Goal: Browse casually: Explore the website without a specific task or goal

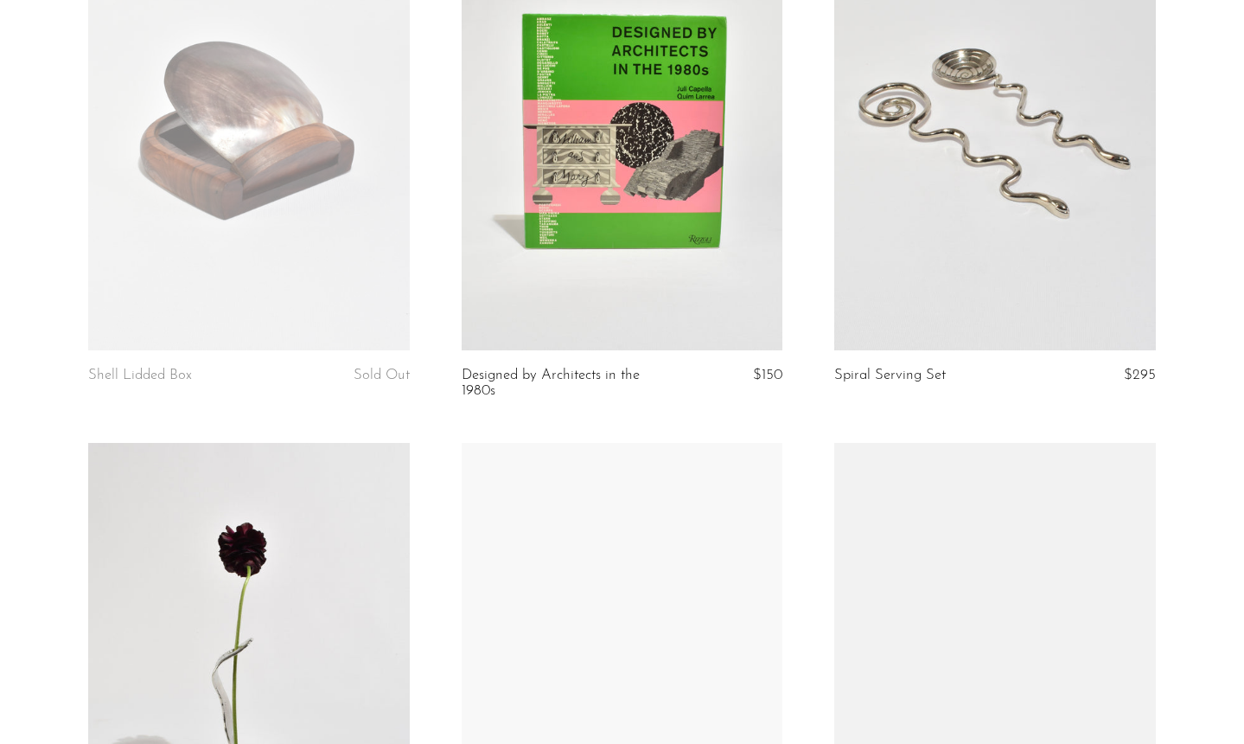
scroll to position [1341, 0]
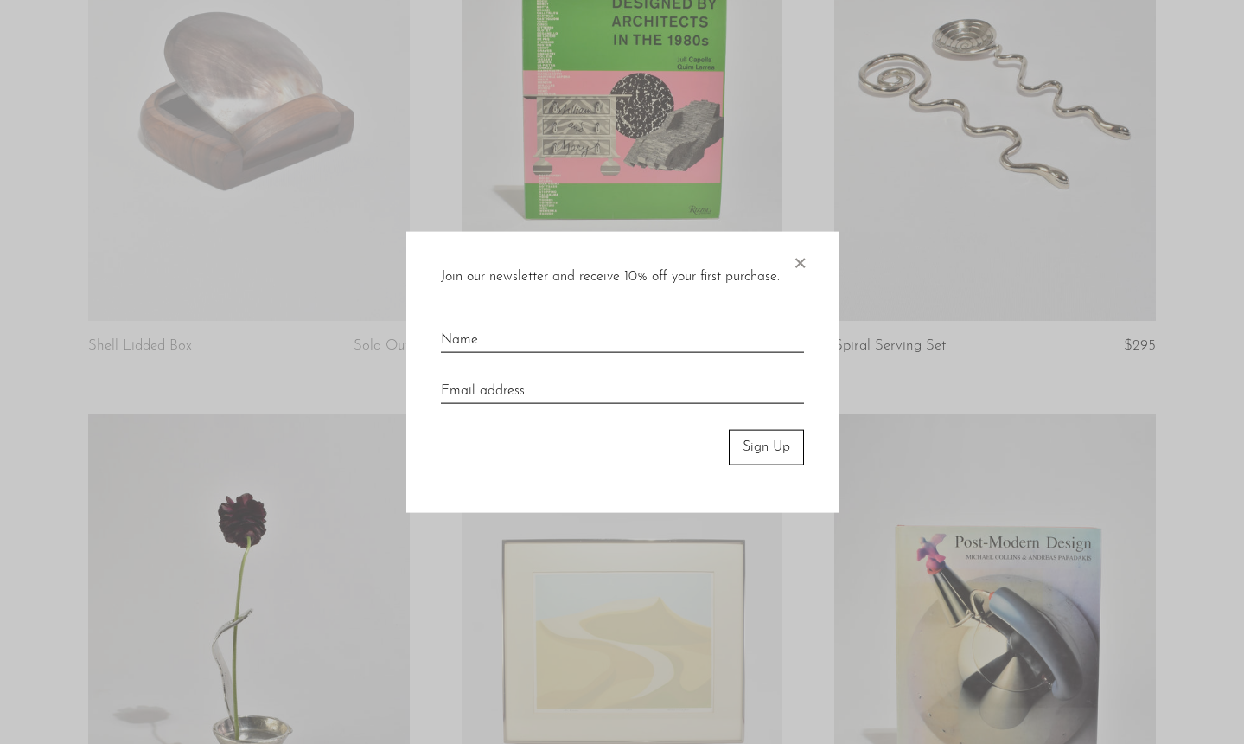
click at [796, 264] on span "×" at bounding box center [799, 259] width 17 height 55
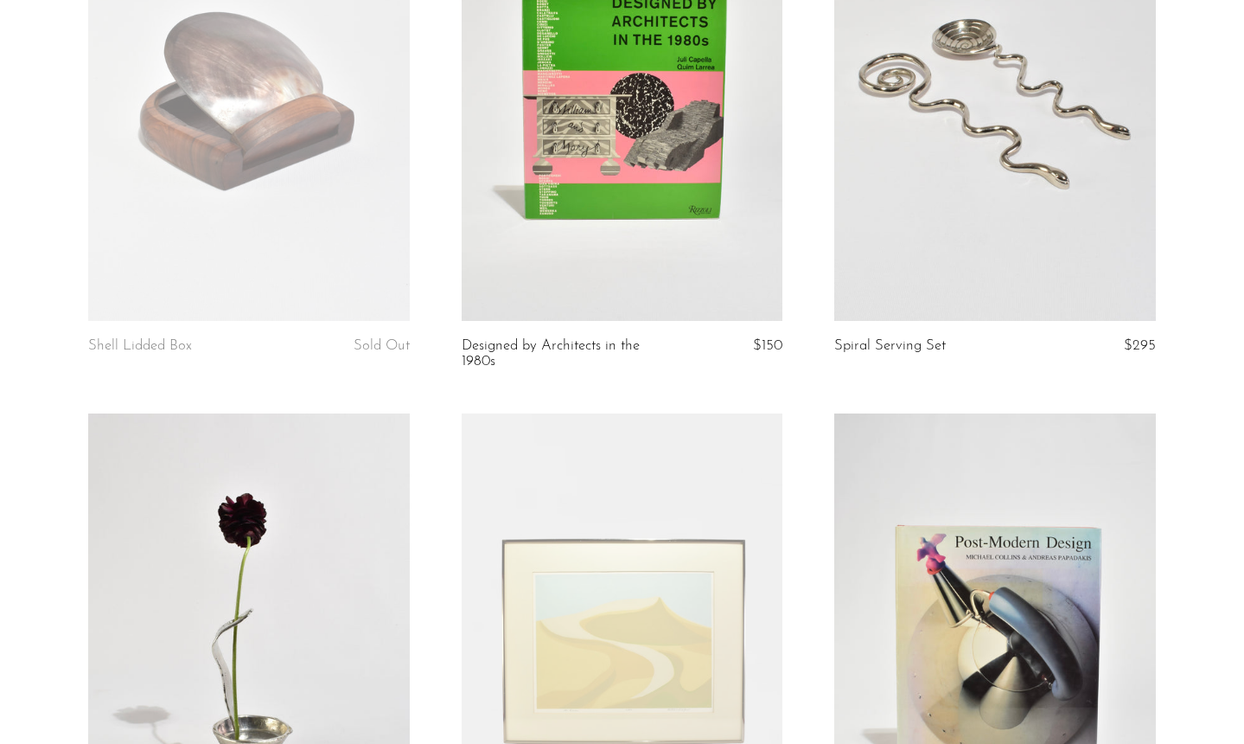
click at [344, 208] on link at bounding box center [249, 95] width 322 height 450
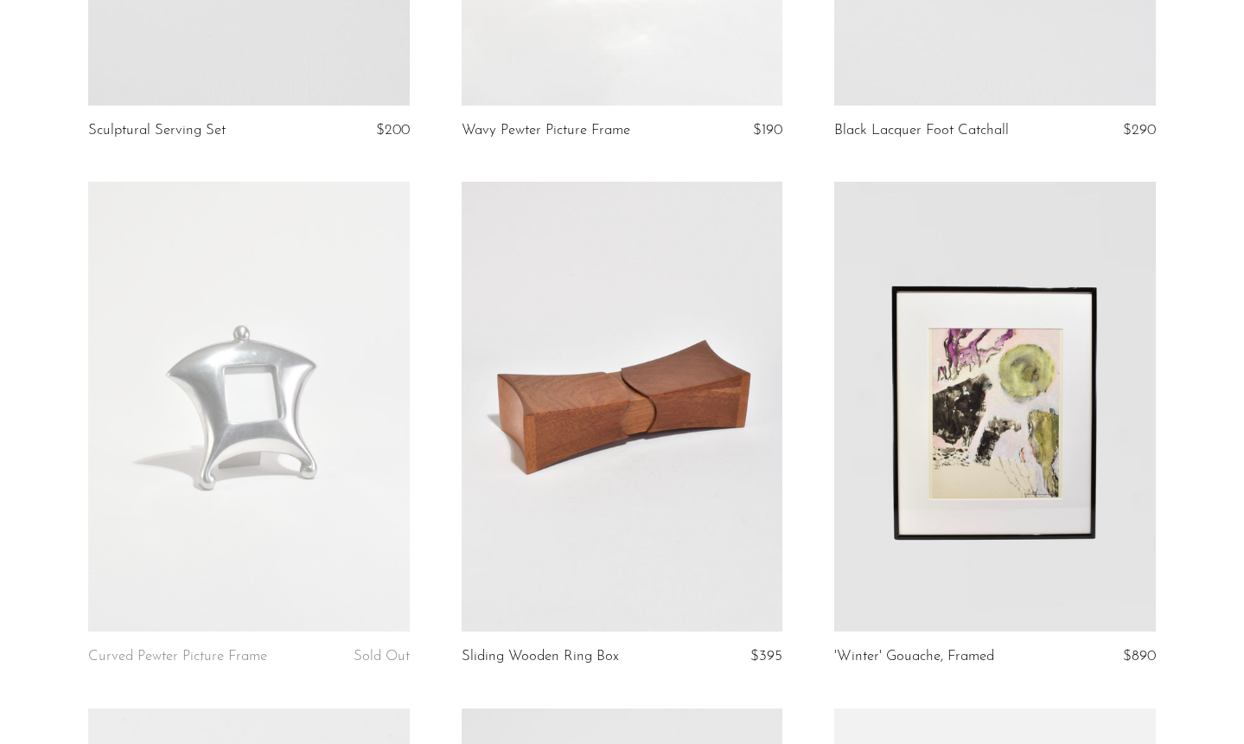
scroll to position [3034, 0]
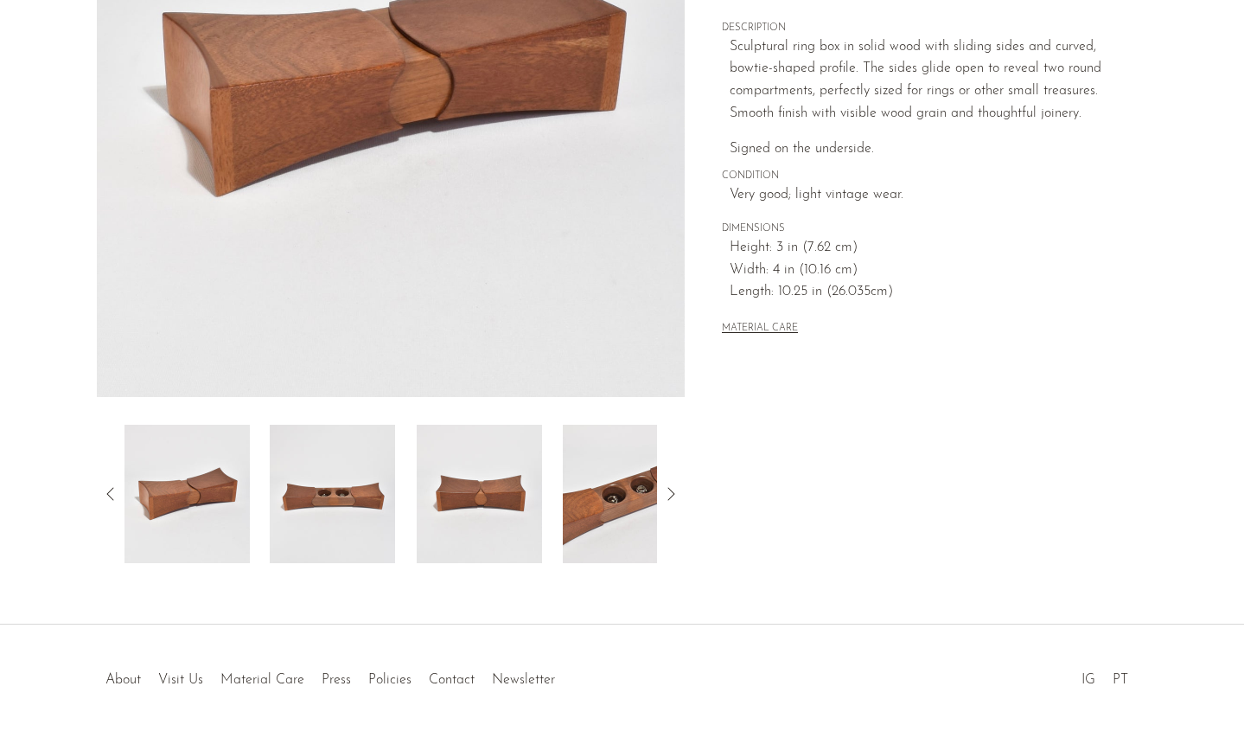
scroll to position [382, 0]
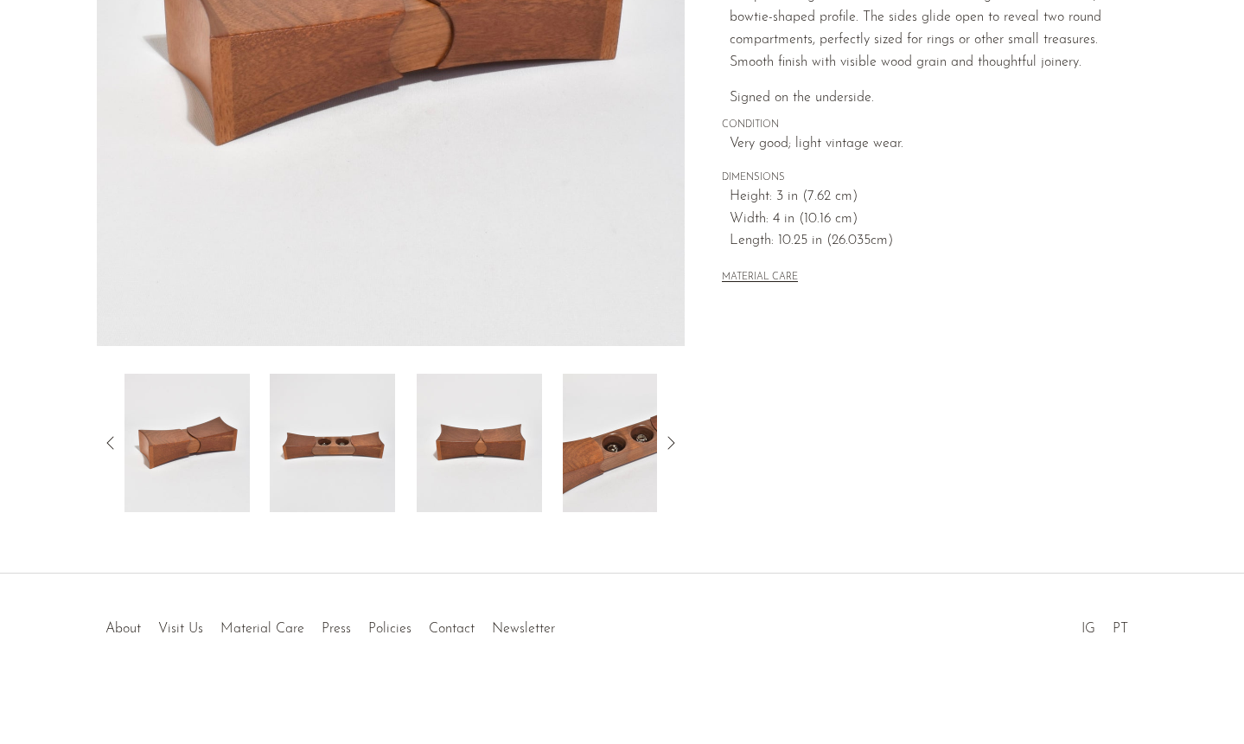
click at [642, 433] on img at bounding box center [625, 442] width 125 height 138
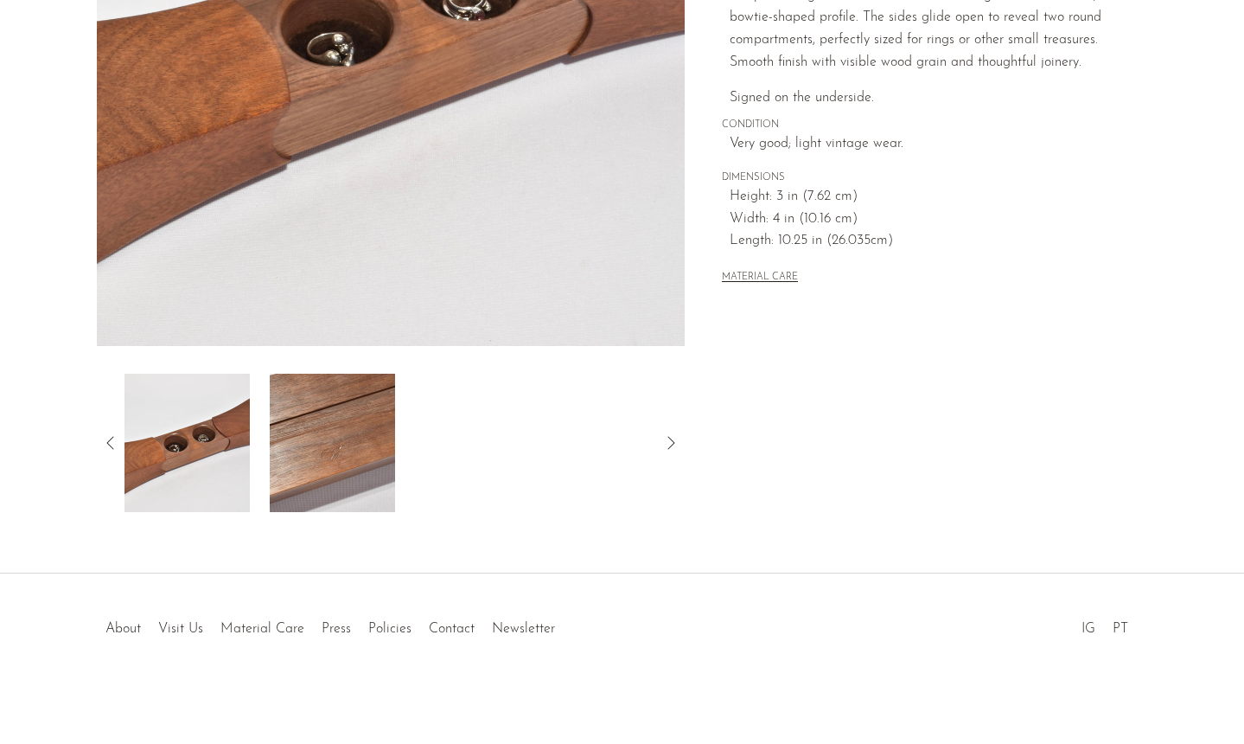
scroll to position [0, 0]
